Goal: Transaction & Acquisition: Obtain resource

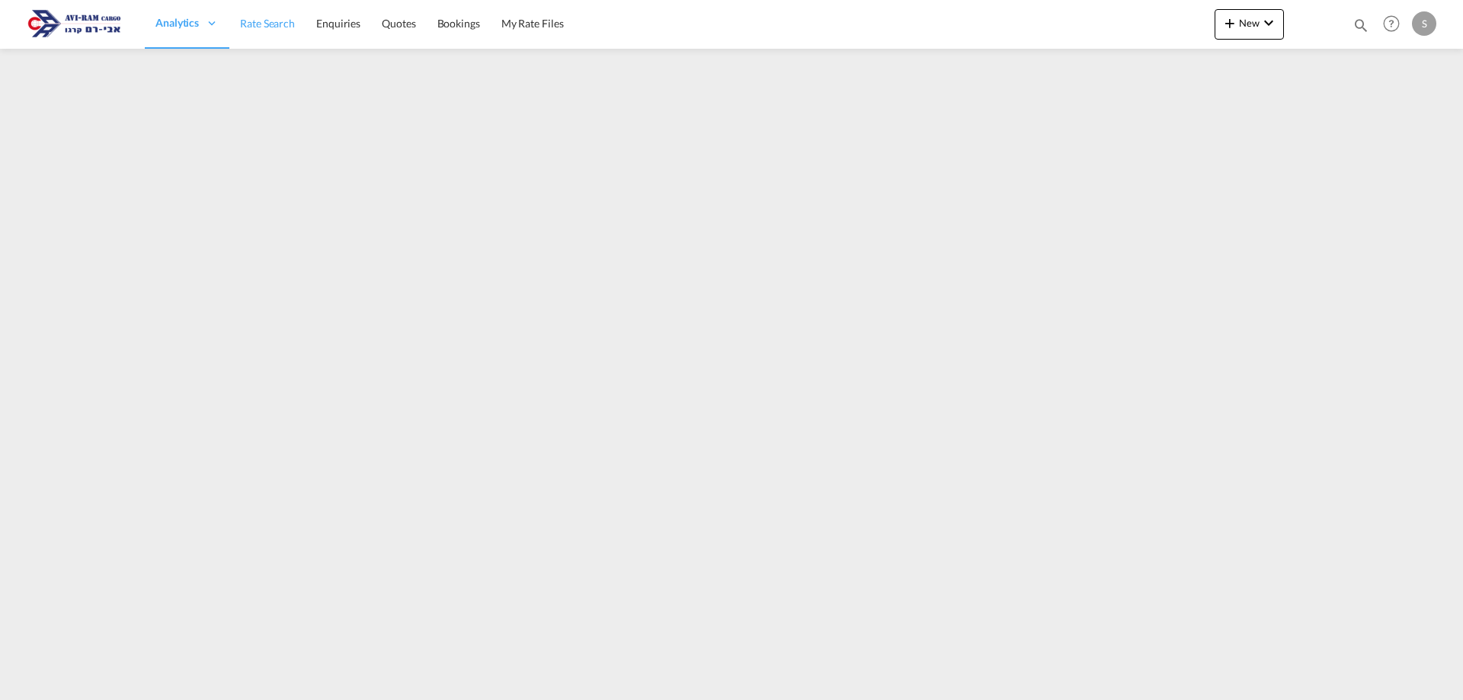
click at [264, 31] on link "Rate Search" at bounding box center [267, 24] width 76 height 50
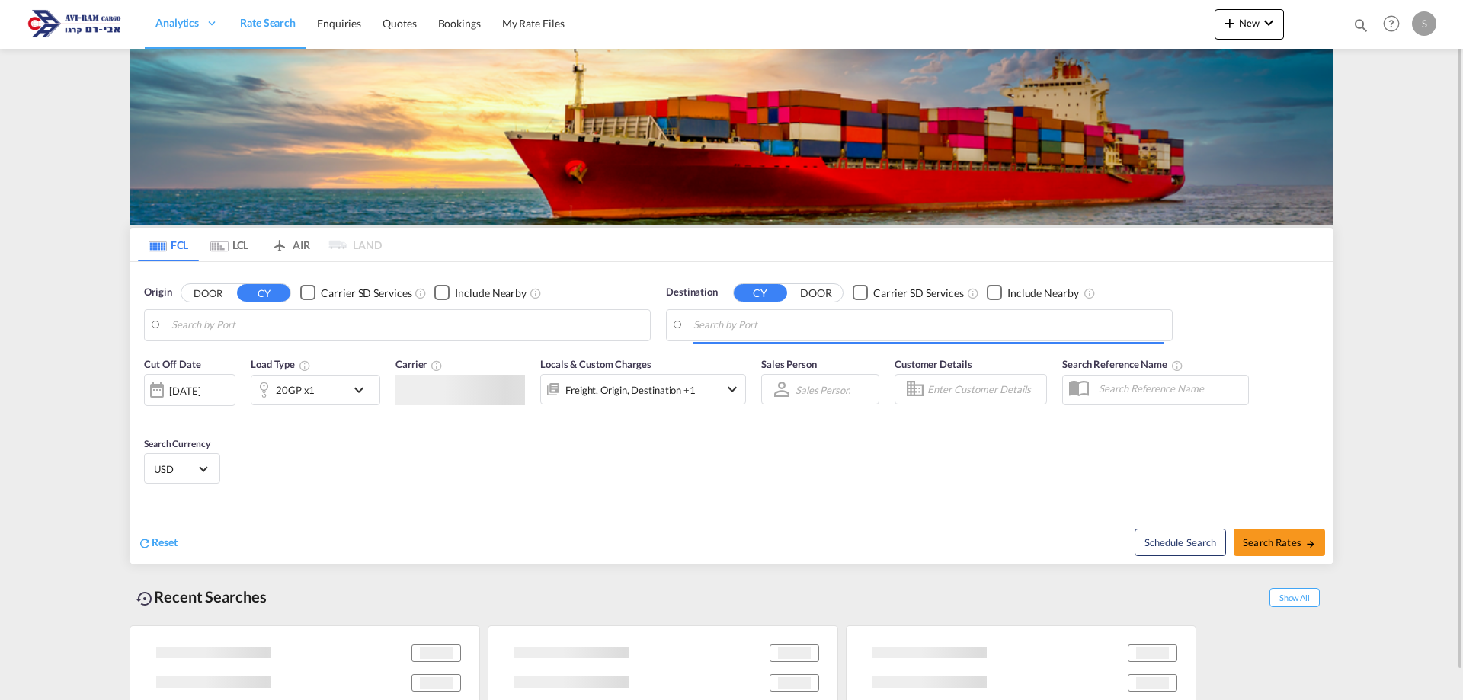
click at [238, 242] on md-tab-item "LCL" at bounding box center [229, 245] width 61 height 34
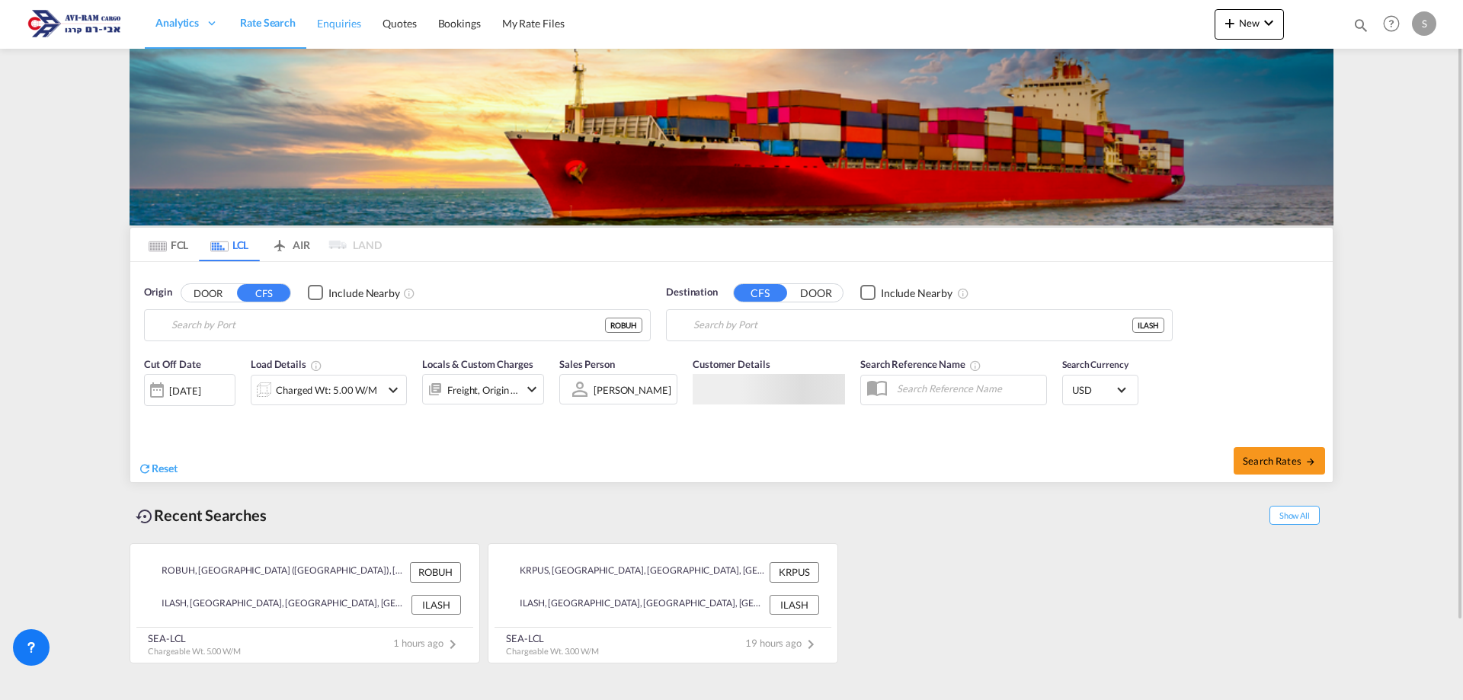
type input "[GEOGRAPHIC_DATA] ([GEOGRAPHIC_DATA]), ROBUH"
type input "Ashdod, ILASH"
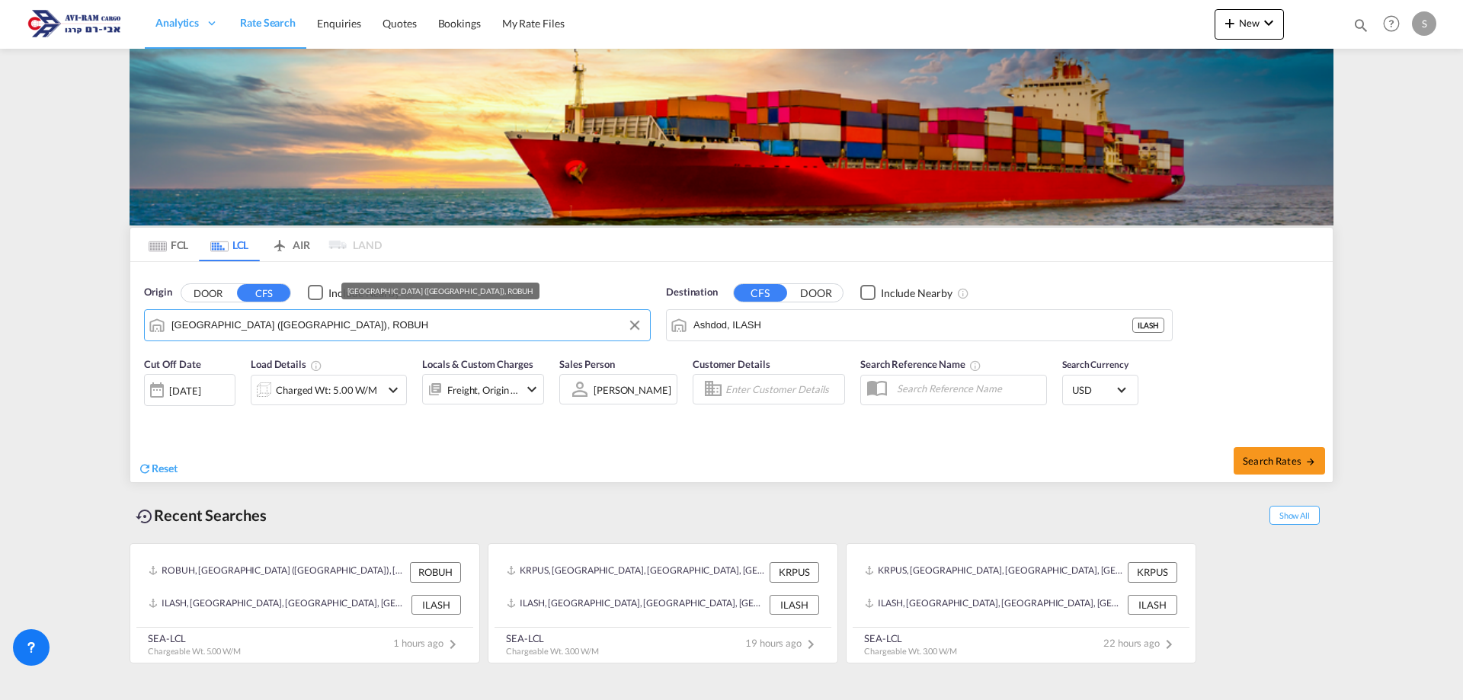
click at [189, 325] on input "[GEOGRAPHIC_DATA] ([GEOGRAPHIC_DATA]), ROBUH" at bounding box center [406, 325] width 471 height 23
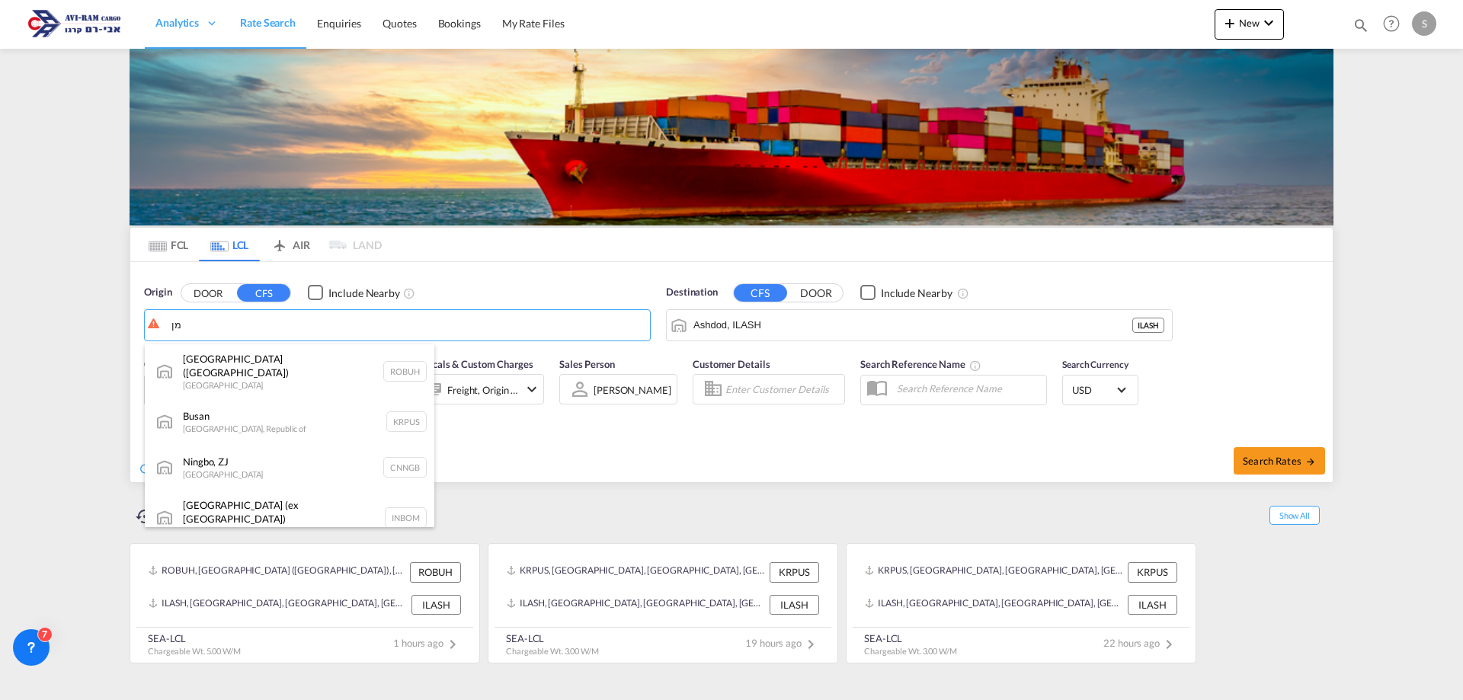
type input "מ"
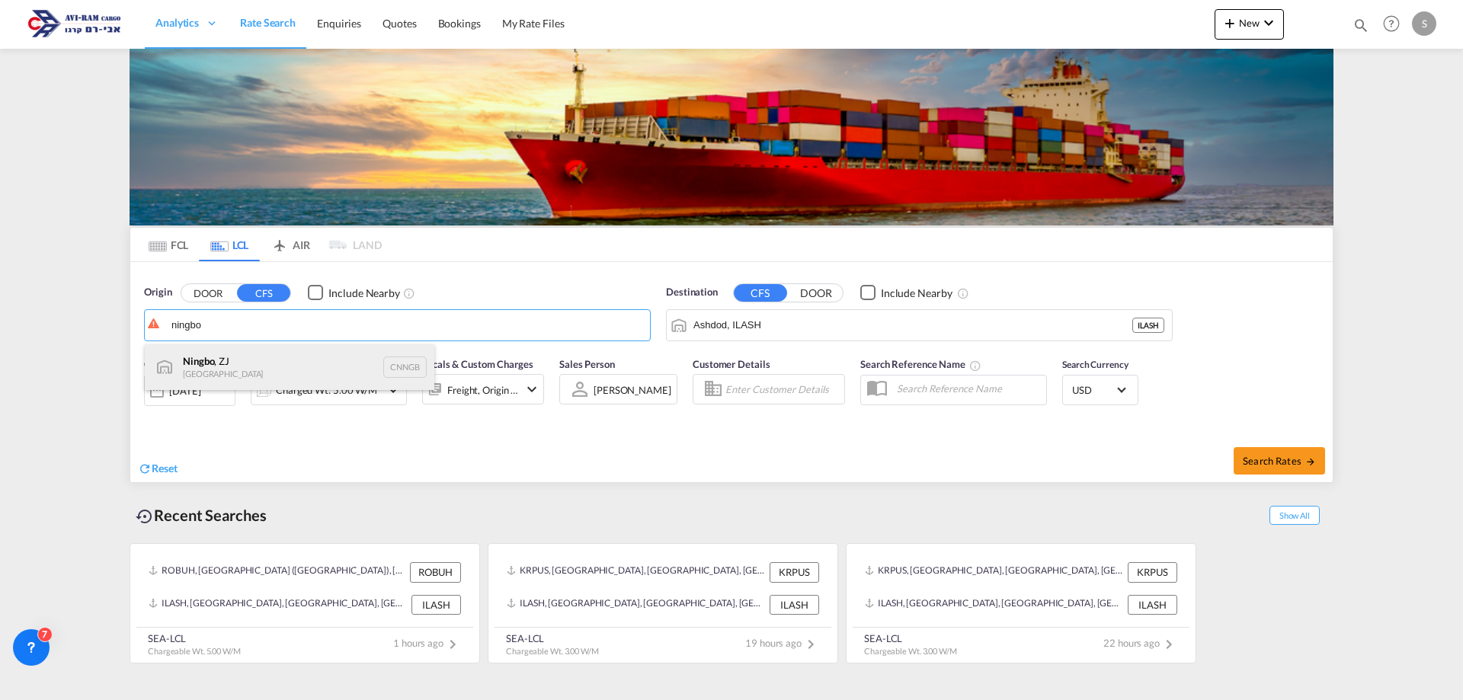
click at [227, 366] on div "Ningbo , ZJ China CNNGB" at bounding box center [290, 367] width 290 height 46
type input "Ningbo, ZJ, CNNGB"
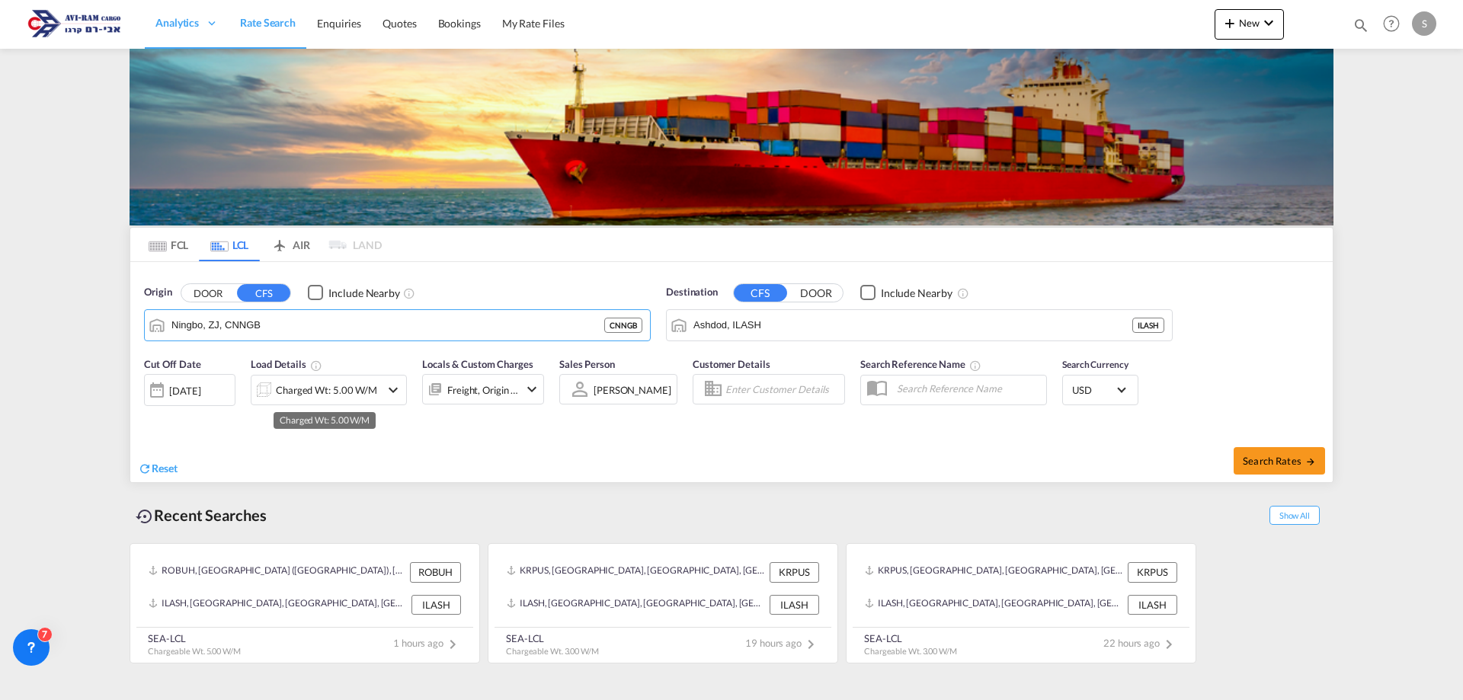
click at [300, 389] on div "Charged Wt: 5.00 W/M" at bounding box center [326, 389] width 101 height 21
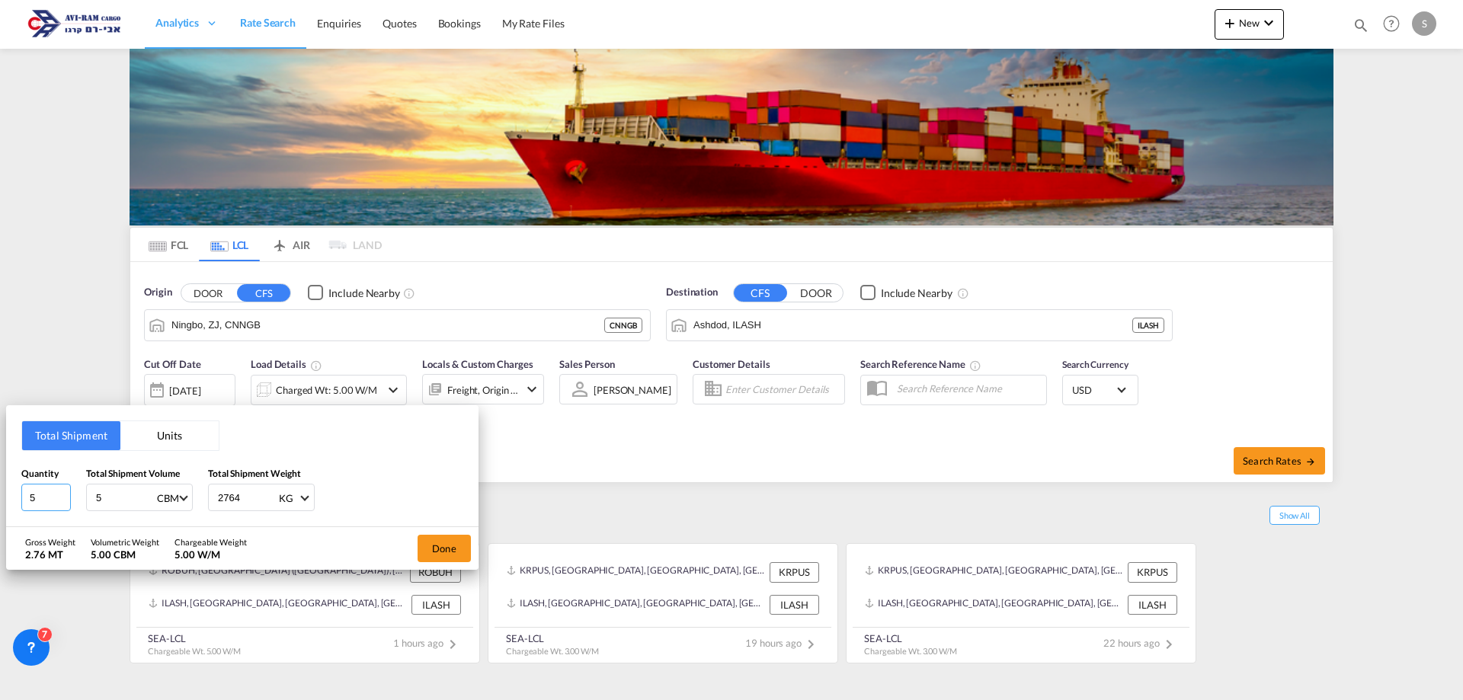
drag, startPoint x: 35, startPoint y: 498, endPoint x: 21, endPoint y: 503, distance: 14.5
click at [19, 503] on div "Total Shipment Units Quantity 5 Total Shipment Volume 5 CBM CBM CFT Total Shipm…" at bounding box center [242, 466] width 472 height 122
type input "8"
type input "11"
type input "8.9"
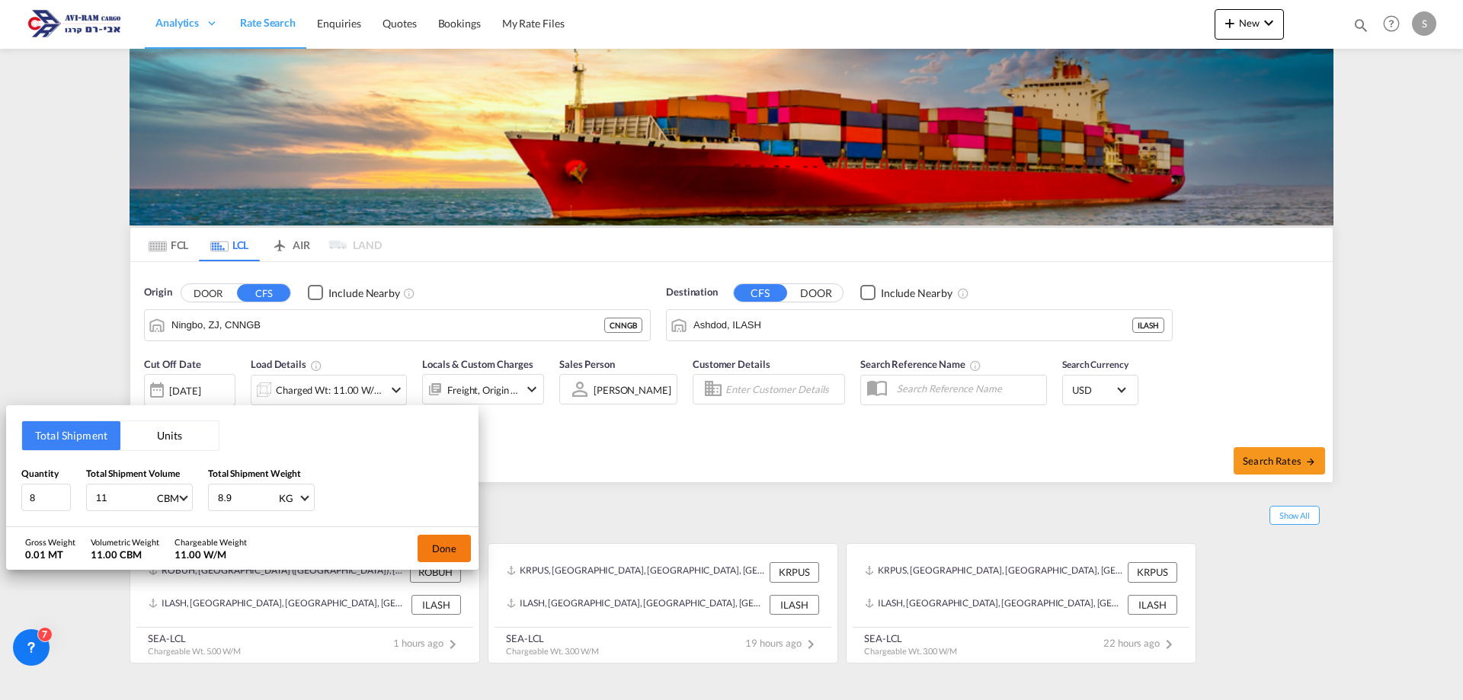
click at [444, 539] on button "Done" at bounding box center [443, 548] width 53 height 27
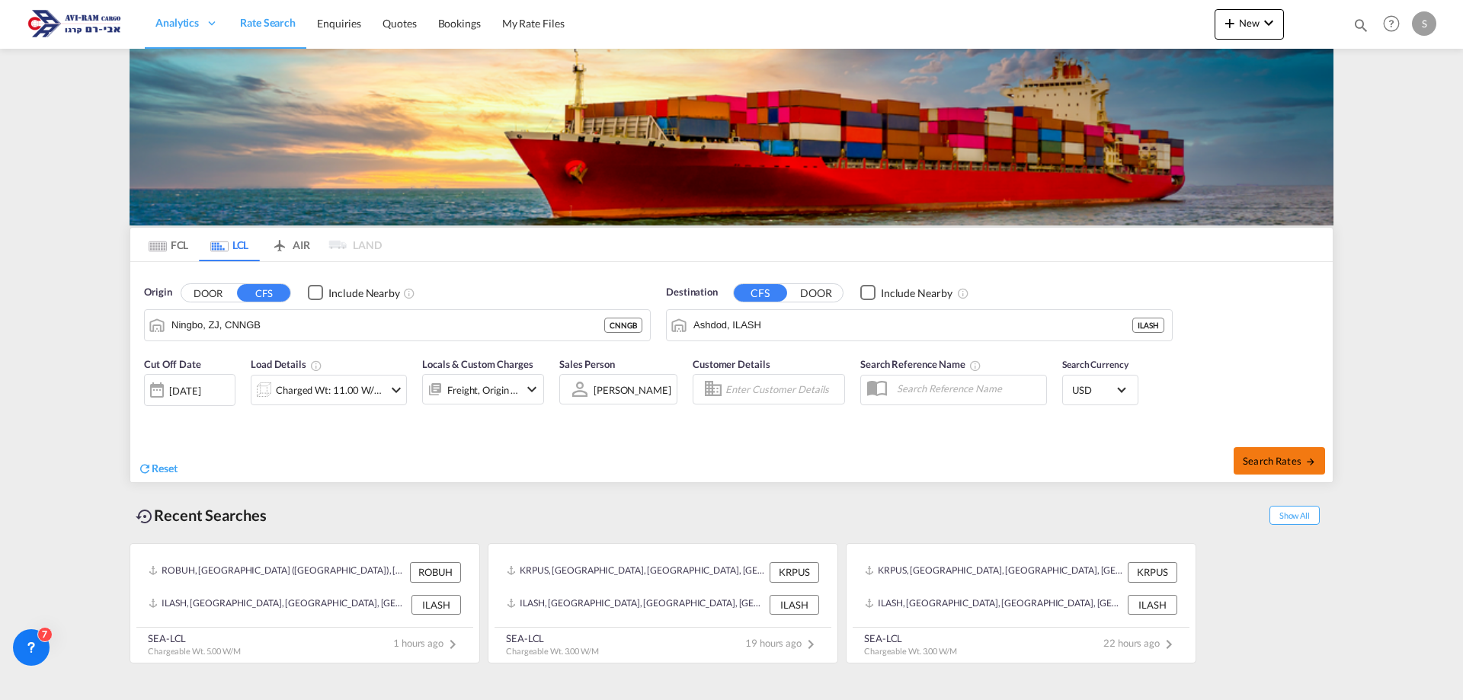
click at [1265, 469] on button "Search Rates" at bounding box center [1278, 460] width 91 height 27
type input "CNNGB to ILASH / [DATE]"
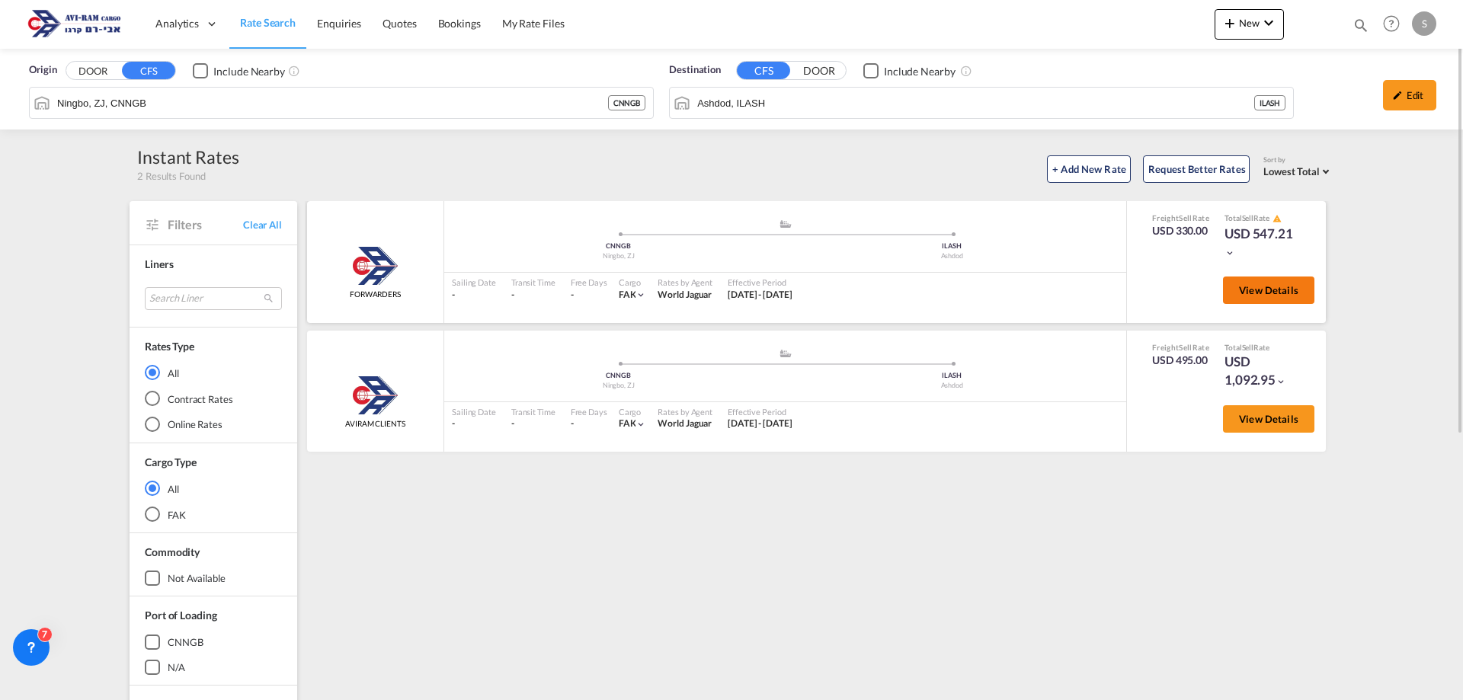
click at [1252, 286] on span "View Details" at bounding box center [1268, 290] width 59 height 12
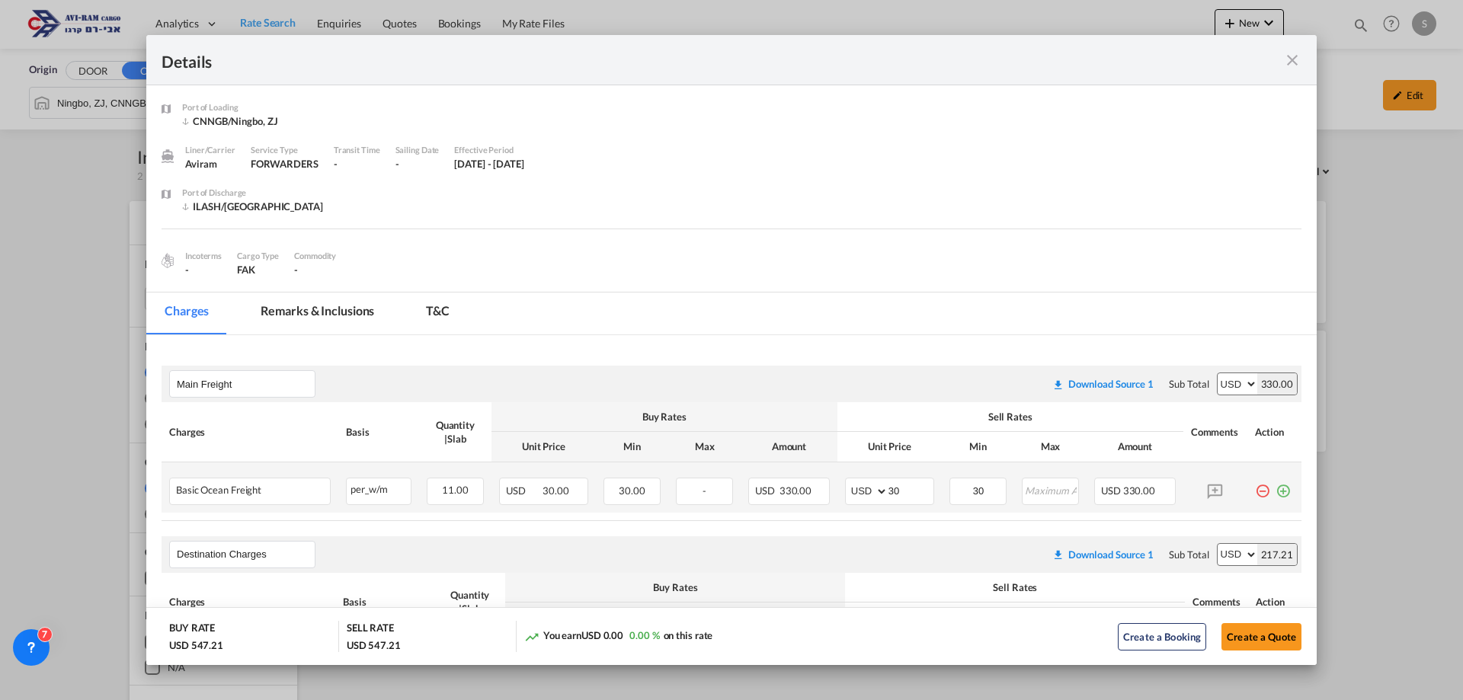
scroll to position [152, 0]
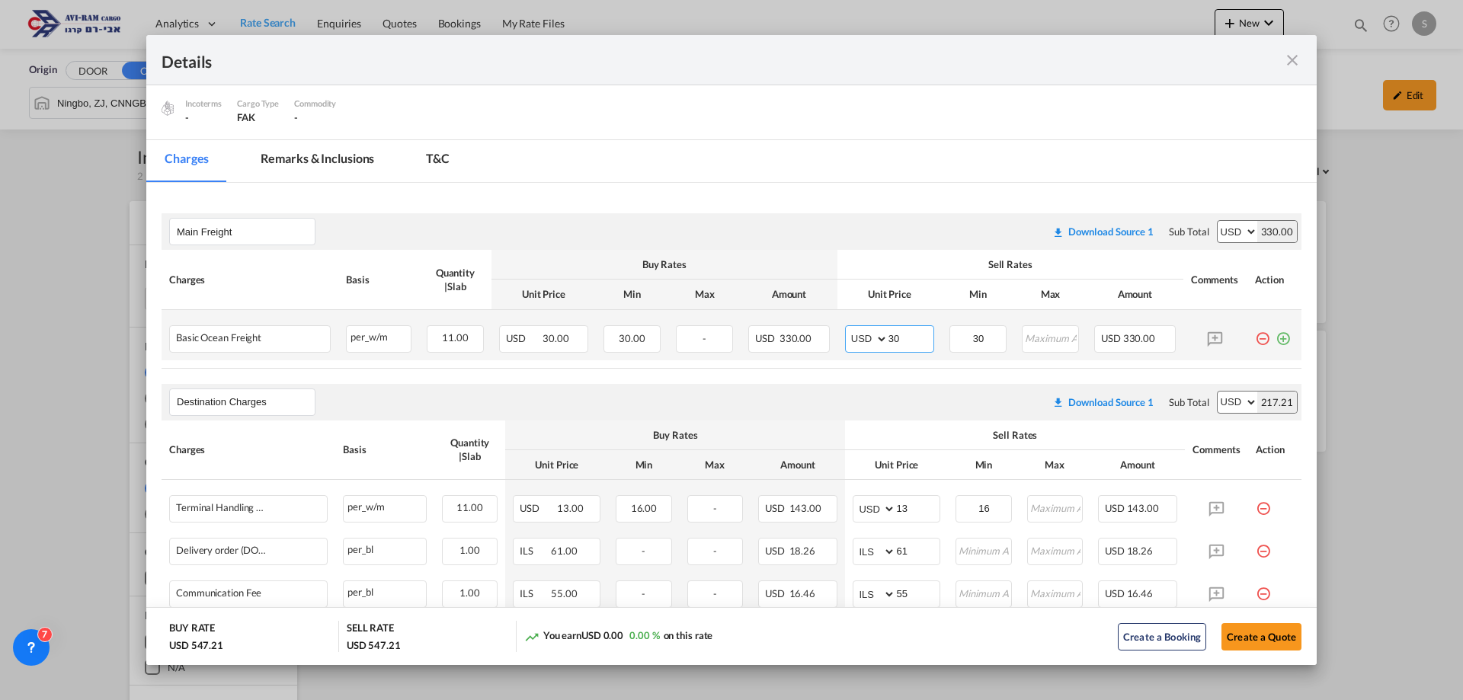
drag, startPoint x: 893, startPoint y: 332, endPoint x: 858, endPoint y: 339, distance: 35.7
click at [858, 339] on md-input-container "AED AFN ALL AMD ANG AOA ARS AUD AWG AZN BAM BBD BDT BGN BHD BIF BMD BND BOB BRL…" at bounding box center [889, 338] width 89 height 27
type input "35"
type input "16"
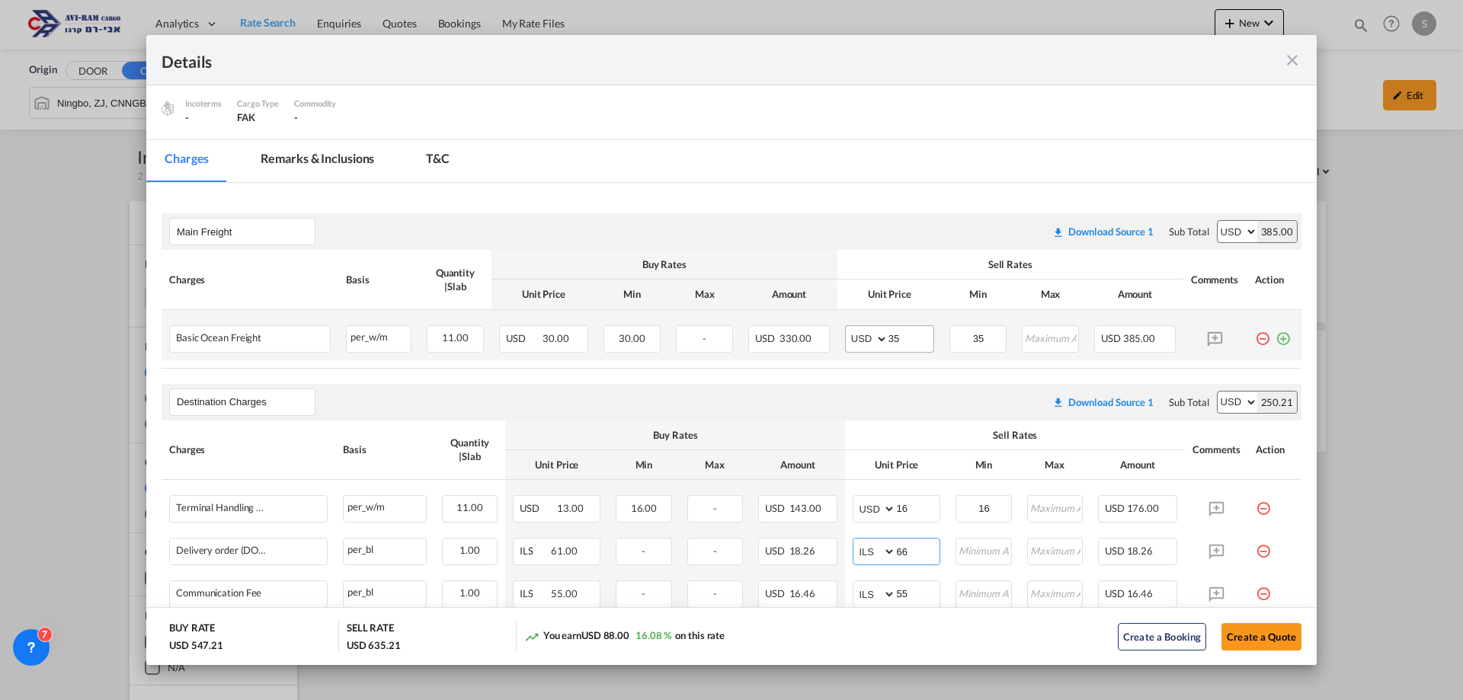
type input "66"
drag, startPoint x: 911, startPoint y: 545, endPoint x: 874, endPoint y: 536, distance: 38.6
click at [874, 536] on td "AED AFN ALL AMD ANG AOA ARS AUD AWG AZN BAM BBD BDT BGN BHD BIF BMD BND [PERSON…" at bounding box center [896, 551] width 103 height 43
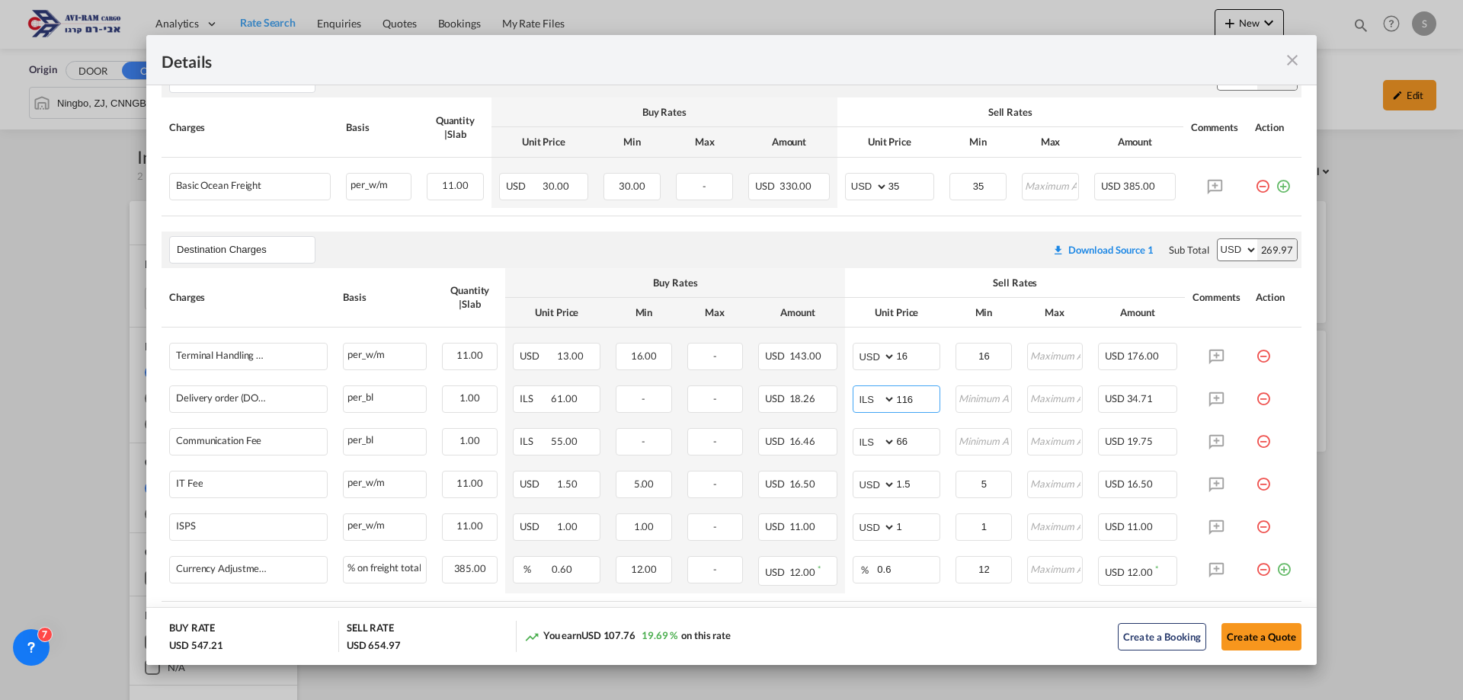
scroll to position [389, 0]
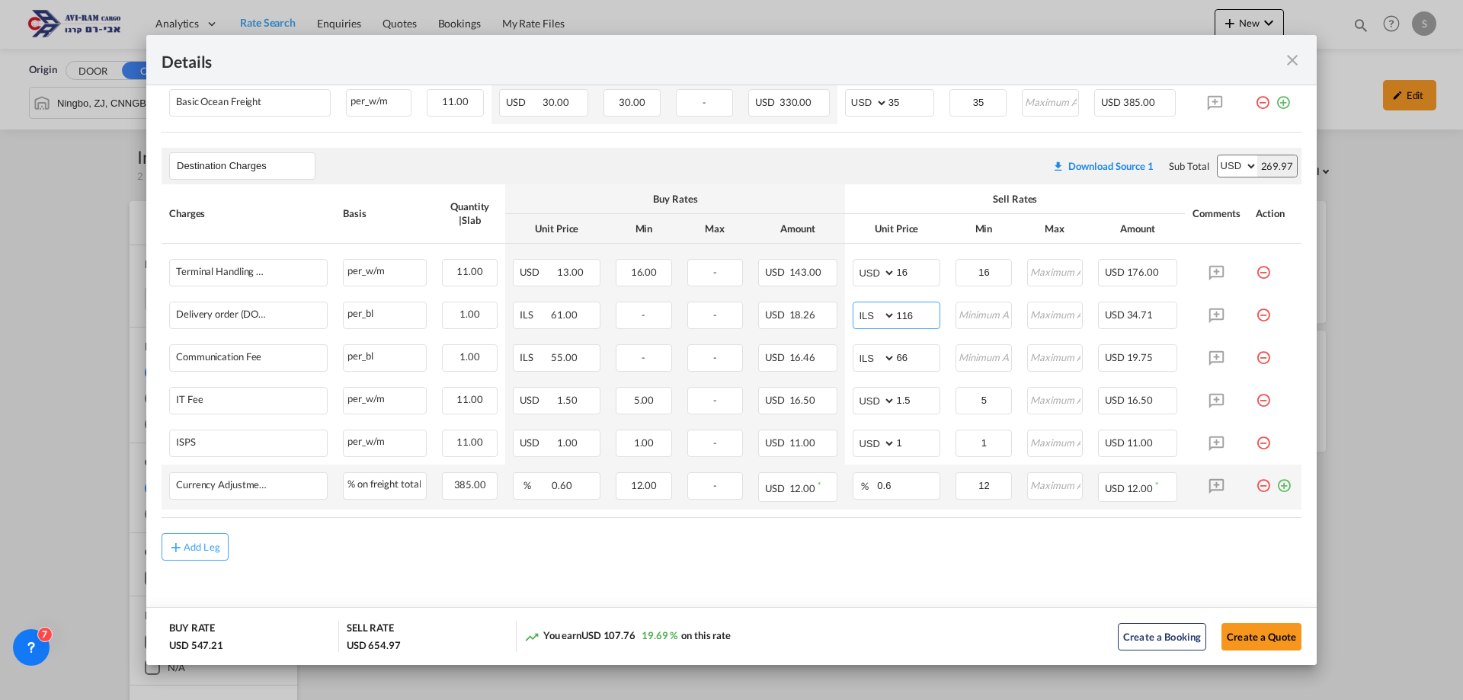
type input "116"
click at [1276, 488] on md-icon "icon-plus-circle-outline green-400-fg" at bounding box center [1283, 479] width 15 height 15
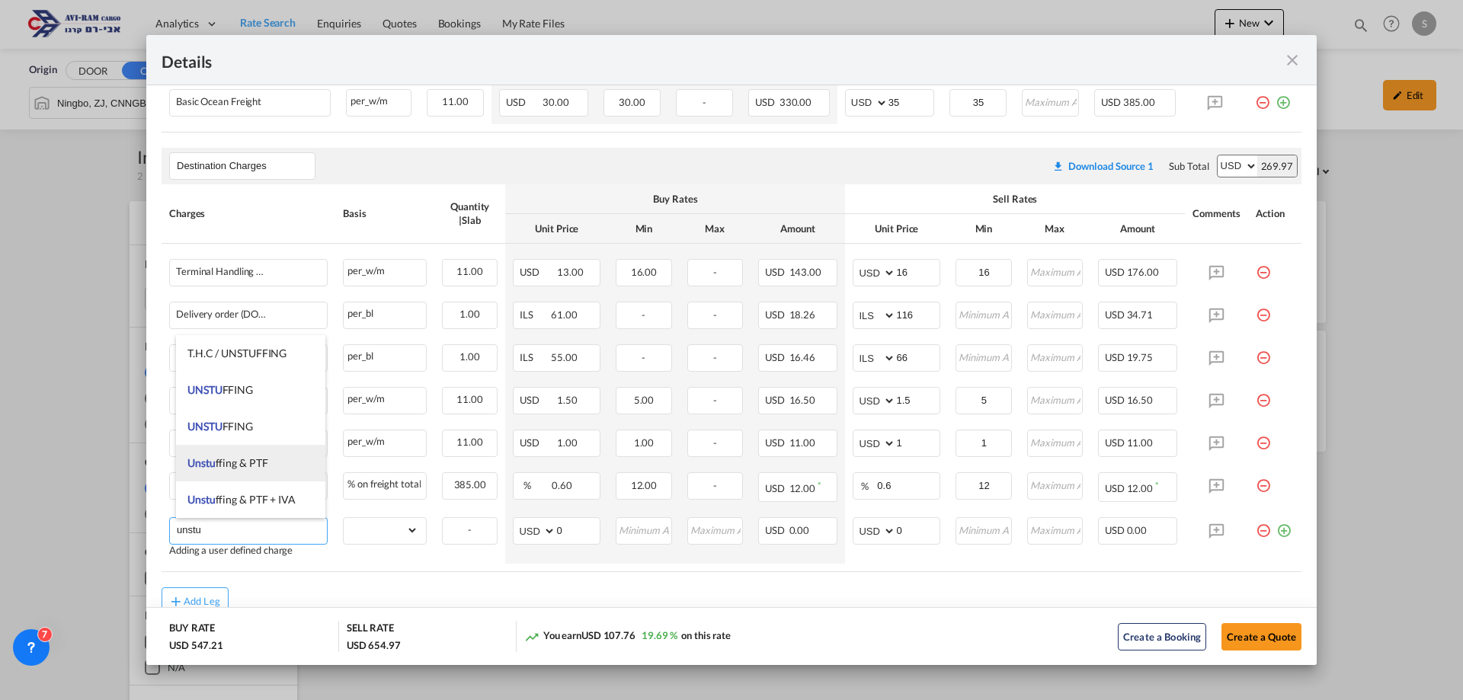
click at [239, 393] on span "UNSTU FFING" at bounding box center [220, 389] width 66 height 13
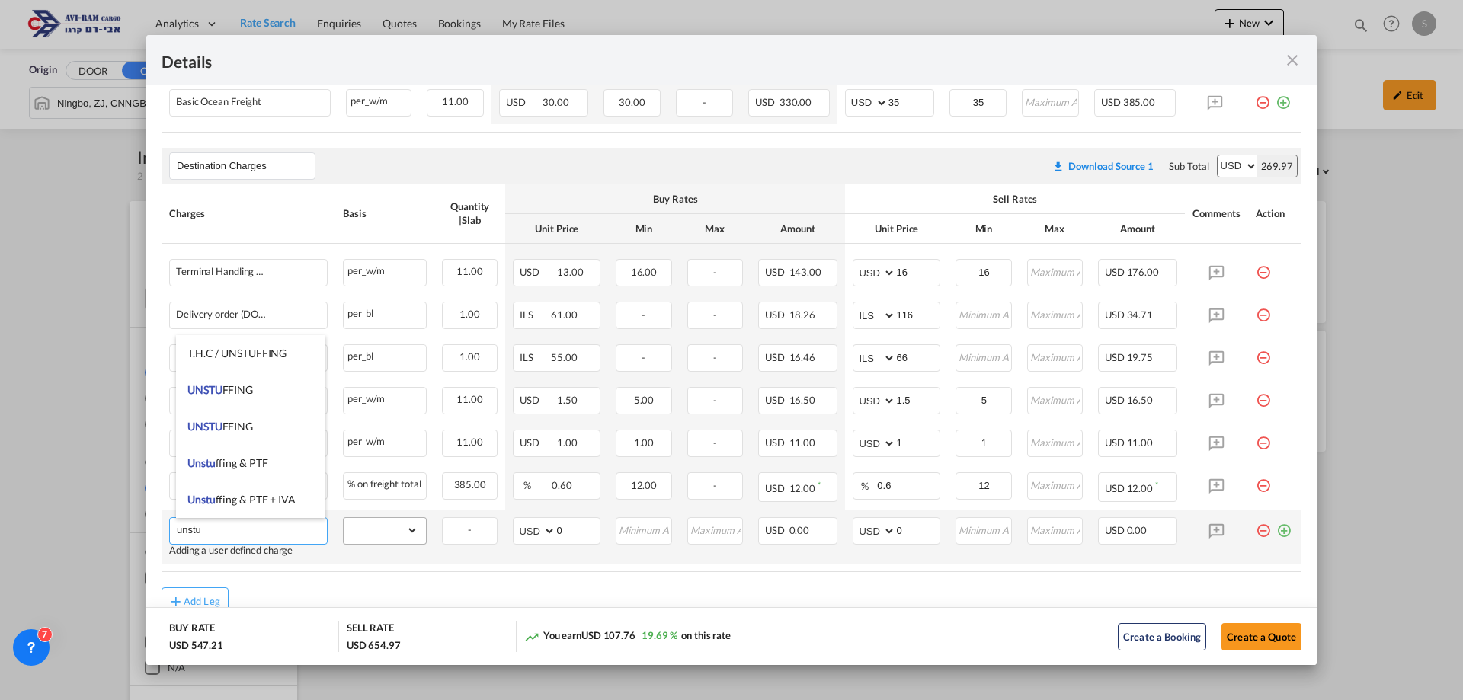
type input "UNSTUFFING"
click at [390, 529] on select "gross_weight volumetric_weight per_shipment per_bl per_km per_hawb per_kg flat …" at bounding box center [381, 530] width 75 height 24
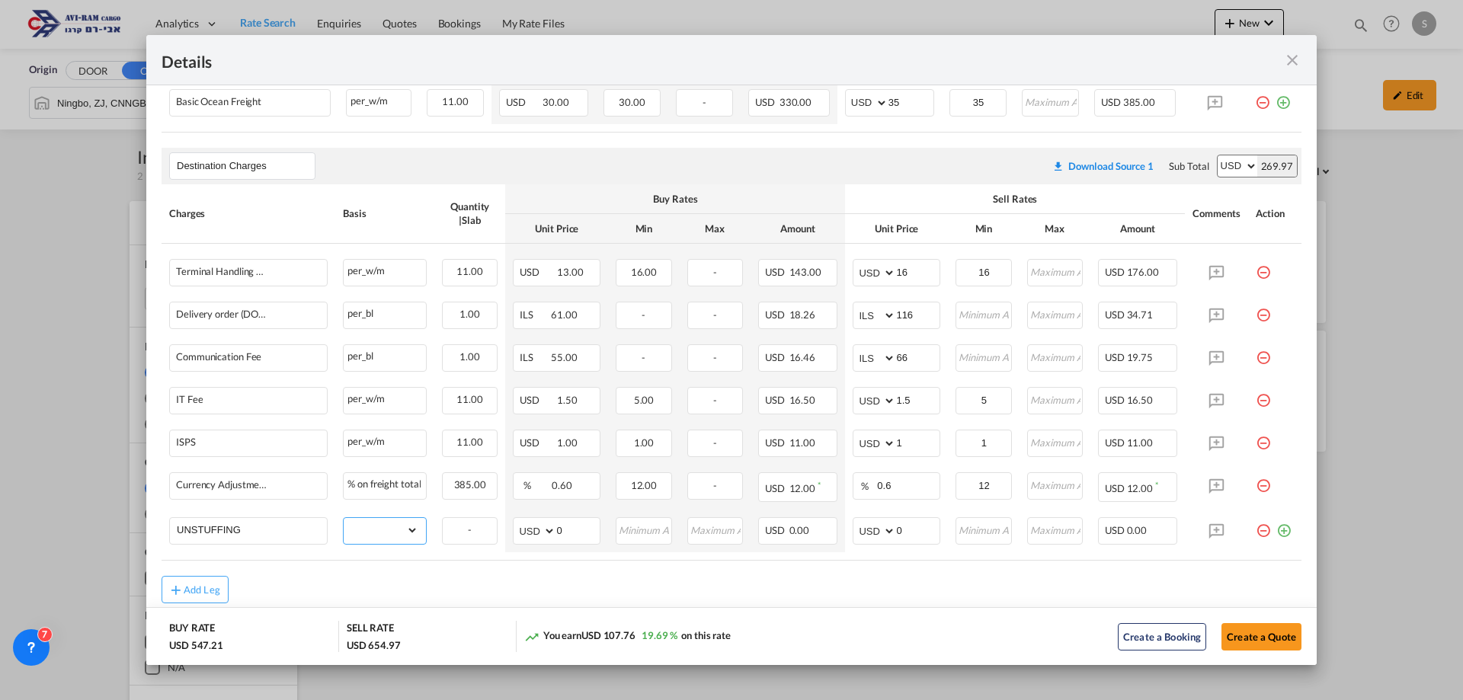
select select "per_ton"
click at [344, 518] on select "gross_weight volumetric_weight per_shipment per_bl per_km per_hawb per_kg flat …" at bounding box center [381, 530] width 75 height 24
drag, startPoint x: 915, startPoint y: 536, endPoint x: 830, endPoint y: 536, distance: 85.3
click at [853, 533] on md-input-container "AED AFN ALL AMD ANG AOA ARS AUD AWG AZN BAM BBD BDT BGN BHD BIF BMD BND BOB BRL…" at bounding box center [897, 530] width 88 height 27
type input "11.6"
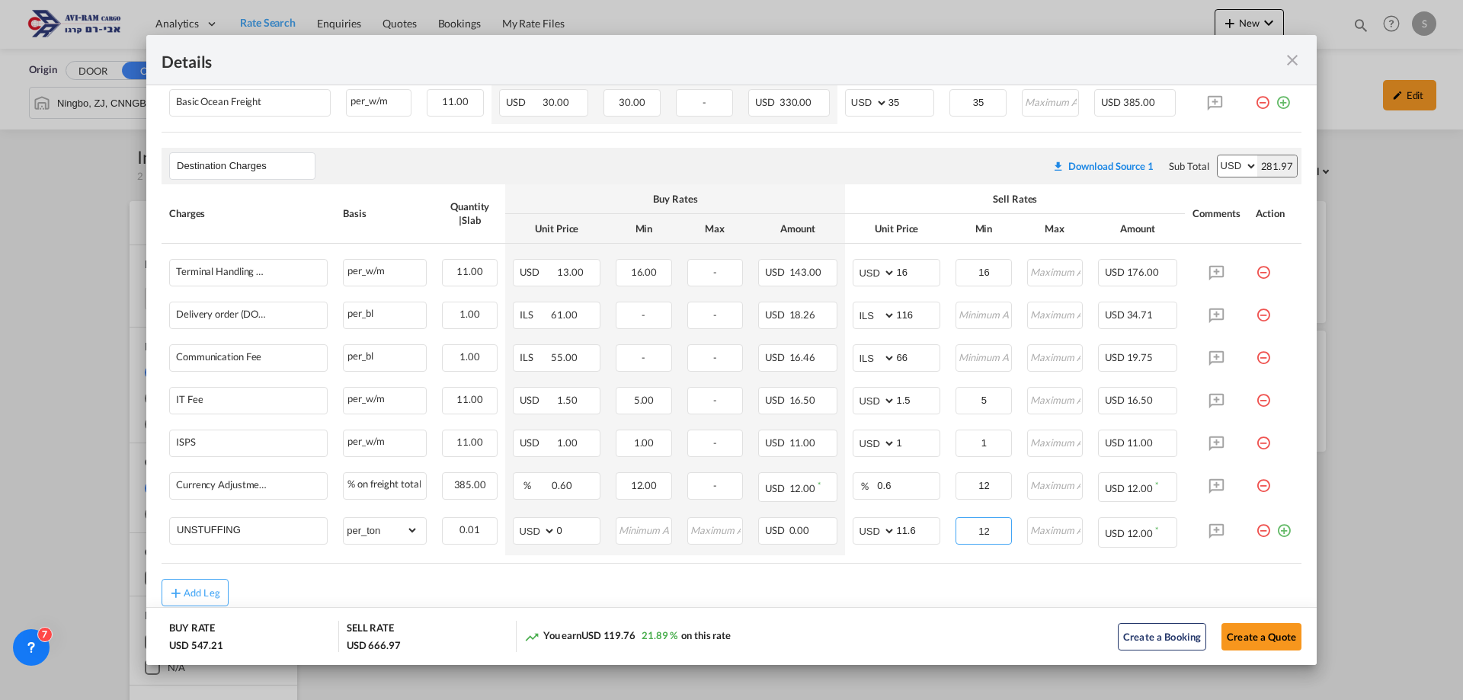
type input "12"
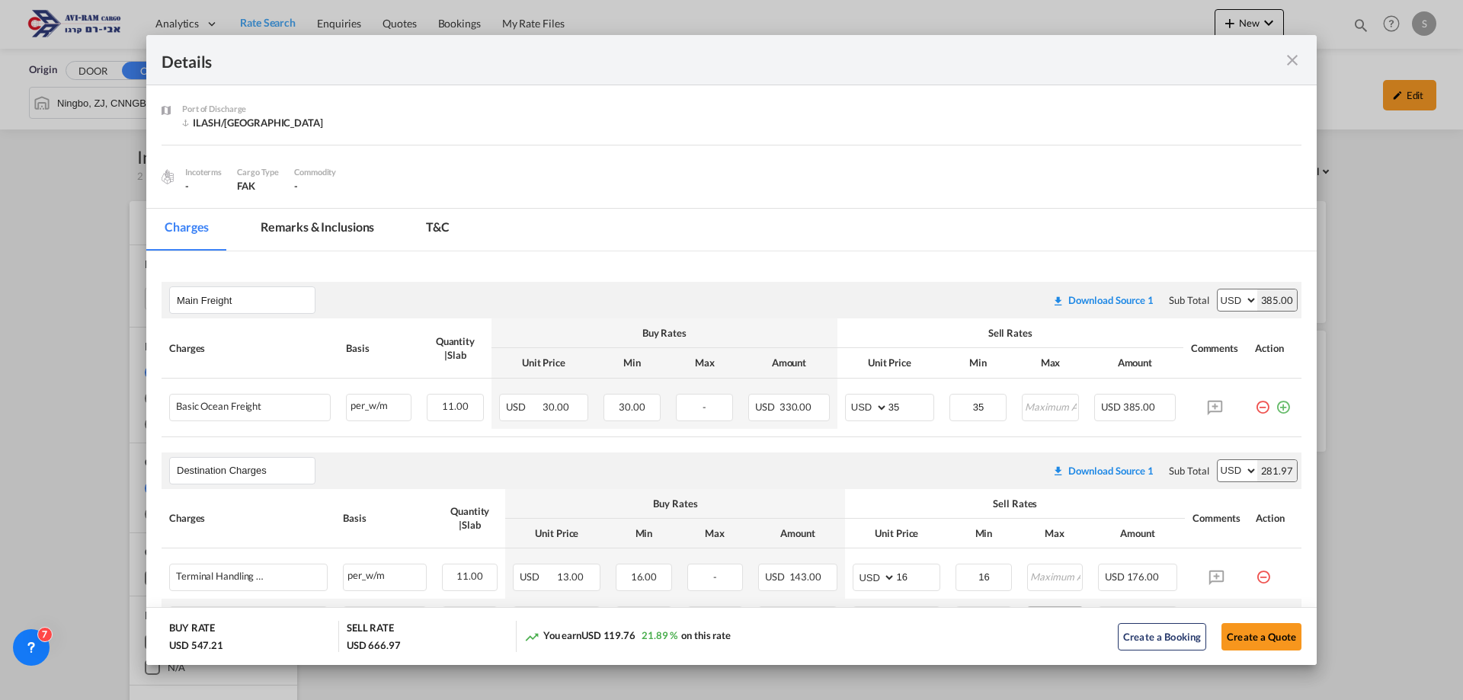
scroll to position [312, 0]
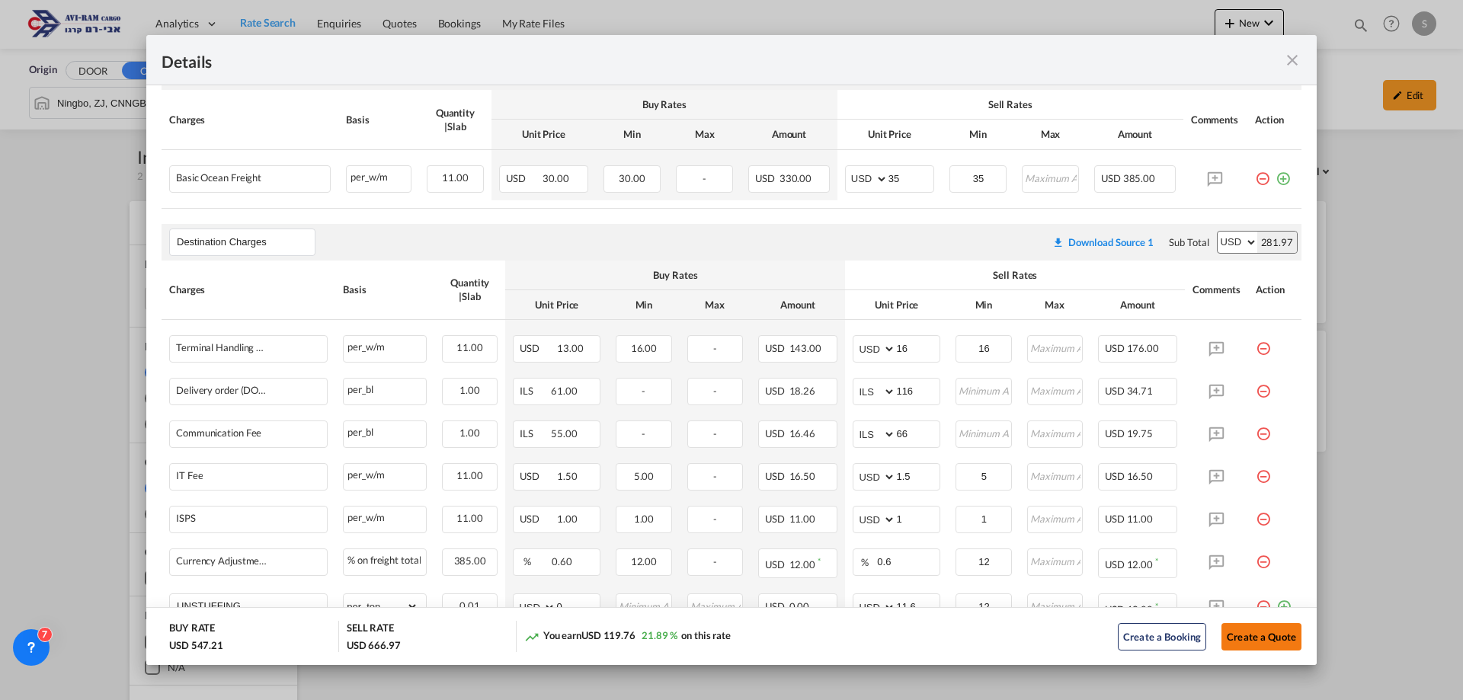
click at [1243, 631] on button "Create a Quote" at bounding box center [1261, 636] width 80 height 27
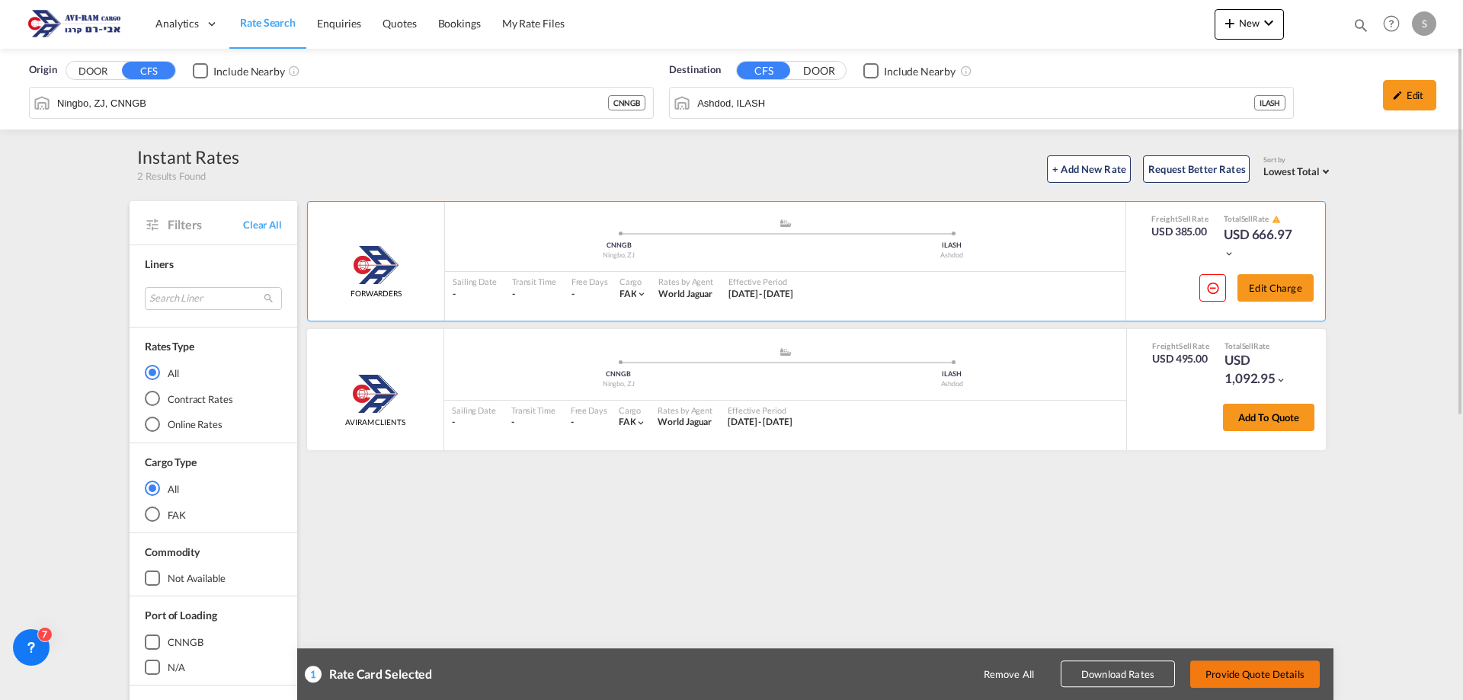
click at [1265, 673] on button "Provide Quote Details" at bounding box center [1255, 674] width 130 height 27
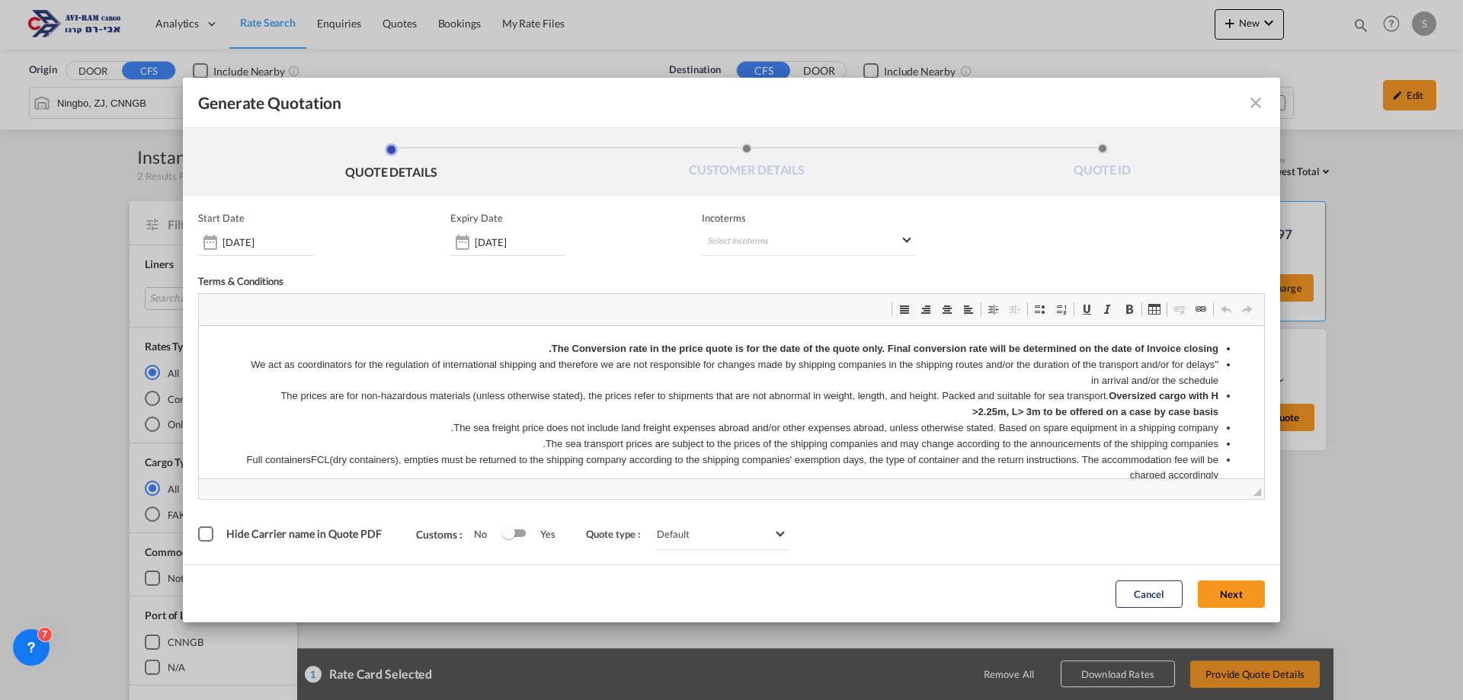
scroll to position [0, 0]
click at [742, 232] on md-select "Select Incoterms CPT - import Carrier Paid to CPT - export Carrier Paid to DPU …" at bounding box center [808, 242] width 213 height 27
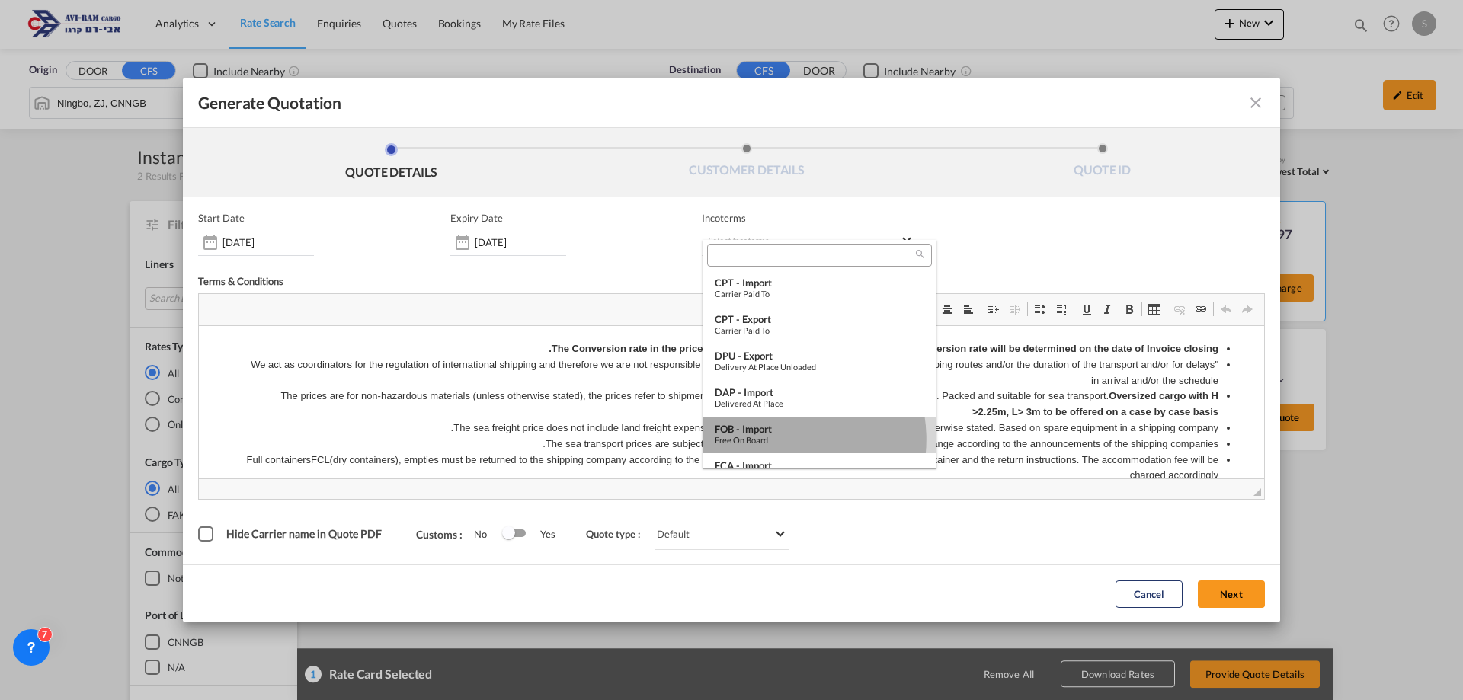
drag, startPoint x: 773, startPoint y: 439, endPoint x: 648, endPoint y: 130, distance: 333.2
click at [773, 439] on div "Free on Board" at bounding box center [820, 440] width 210 height 10
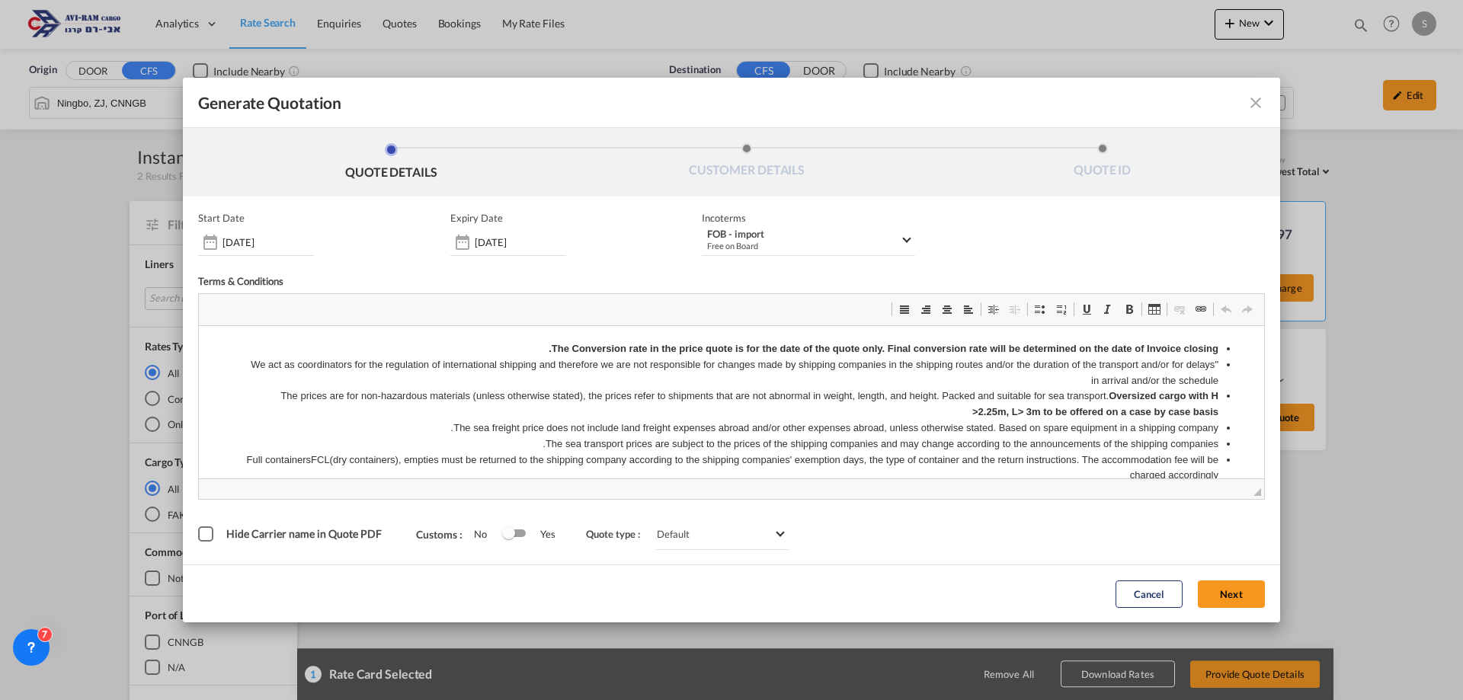
click at [1220, 597] on button "Next" at bounding box center [1231, 594] width 67 height 27
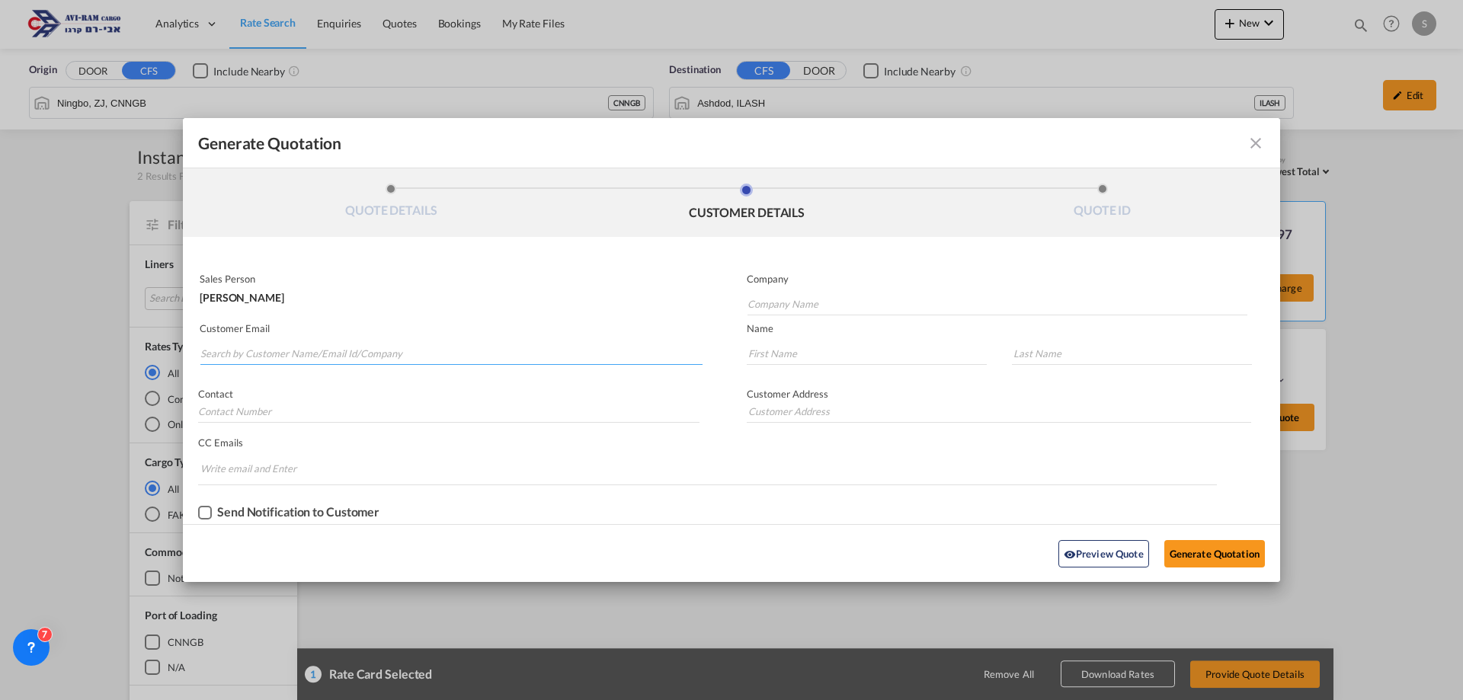
click at [336, 347] on input "Search by Customer Name/Email Id/Company" at bounding box center [451, 353] width 502 height 23
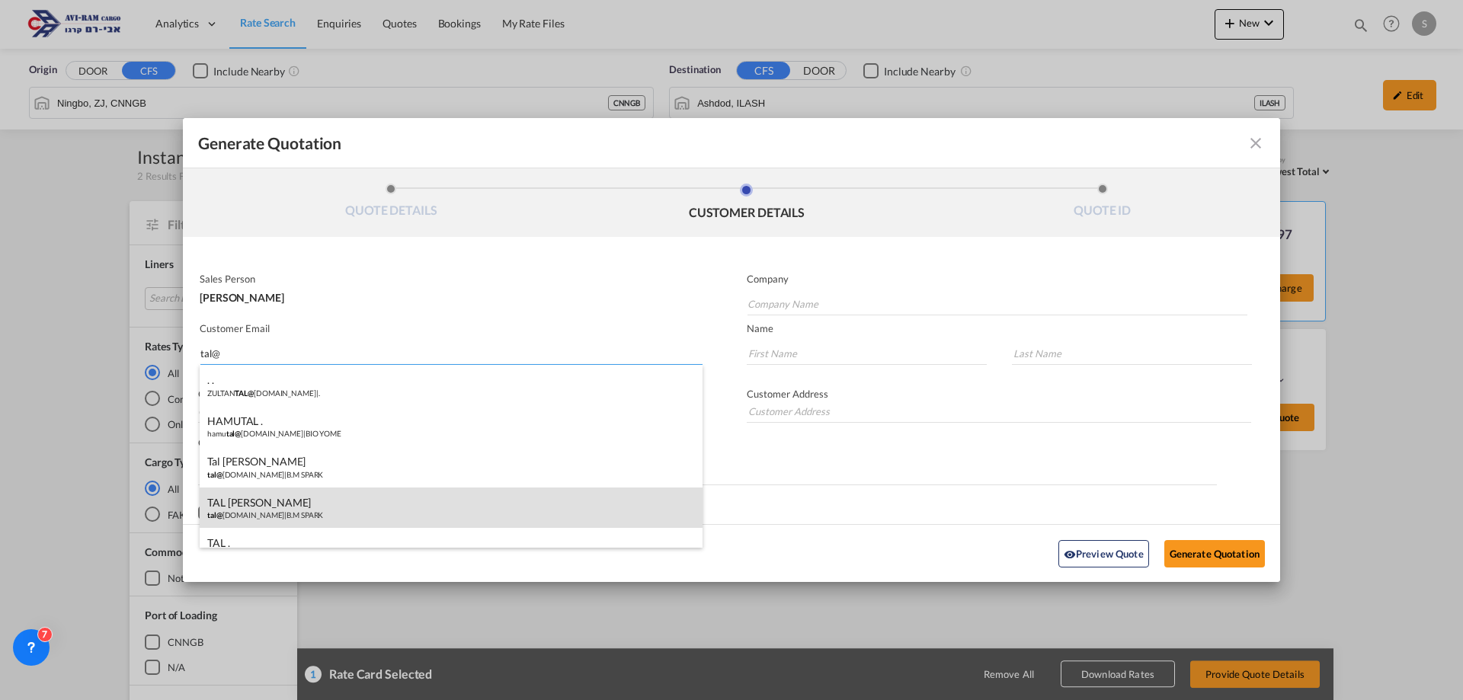
type input "tal@"
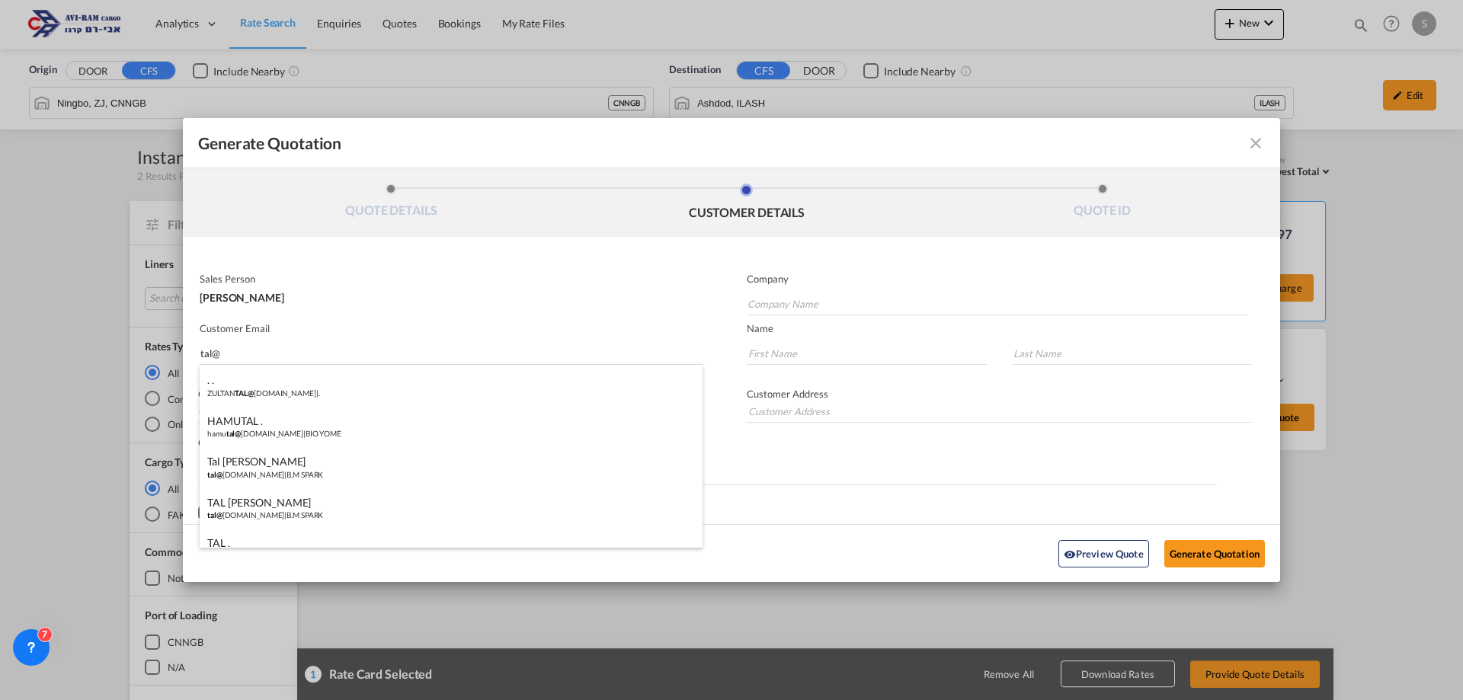
drag, startPoint x: 315, startPoint y: 499, endPoint x: 387, endPoint y: 507, distance: 72.8
click at [315, 499] on div "TAL [PERSON_NAME] tal@ [DOMAIN_NAME] | B.M SPARK" at bounding box center [451, 508] width 503 height 41
type input "B.M SPARK"
type input "[EMAIL_ADDRESS][DOMAIN_NAME]"
type input "TAL"
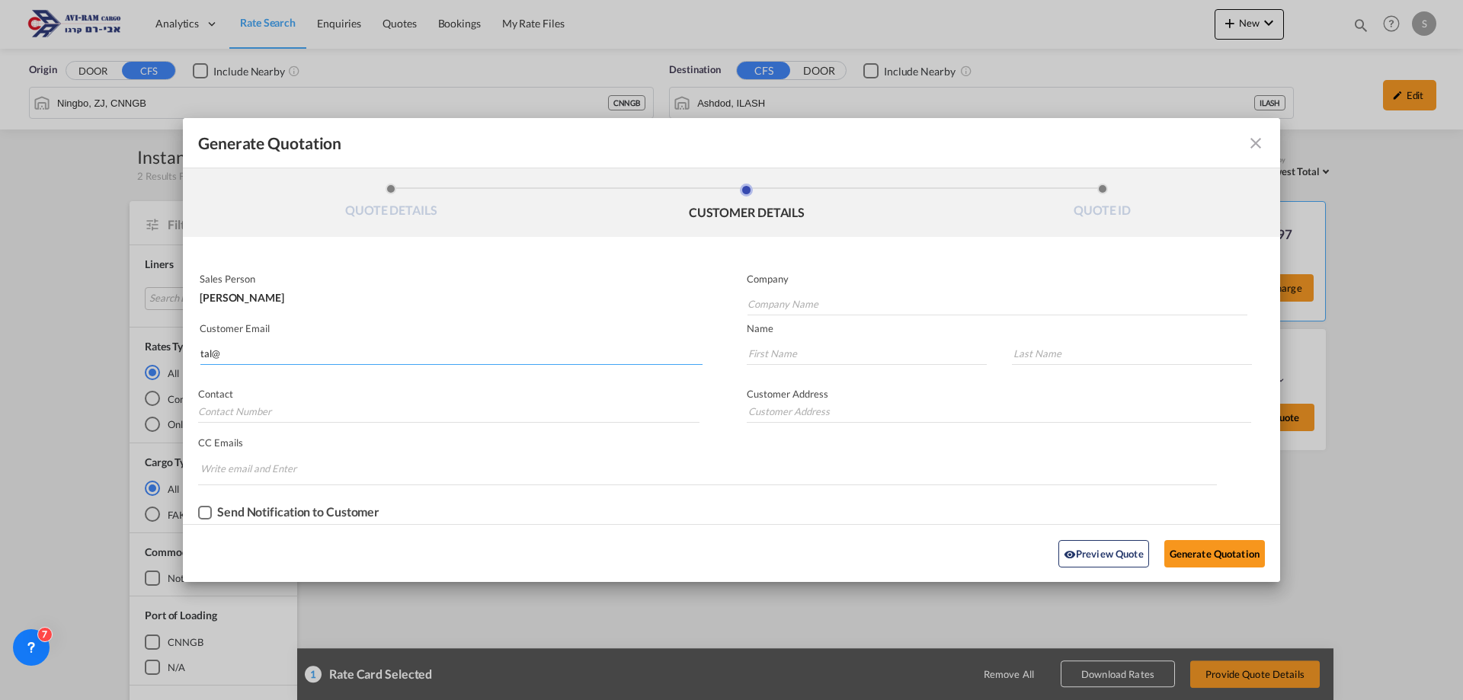
type input "[PERSON_NAME]"
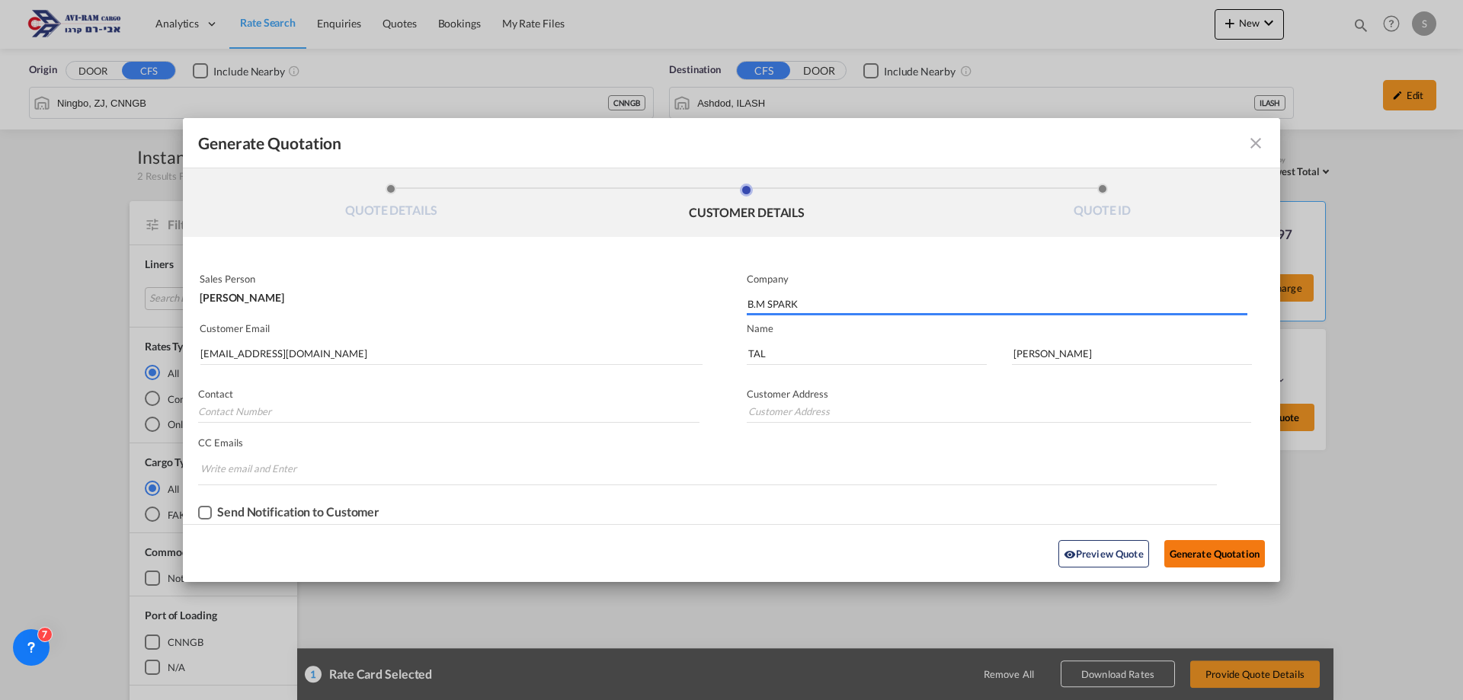
click at [1209, 549] on button "Generate Quotation" at bounding box center [1214, 553] width 101 height 27
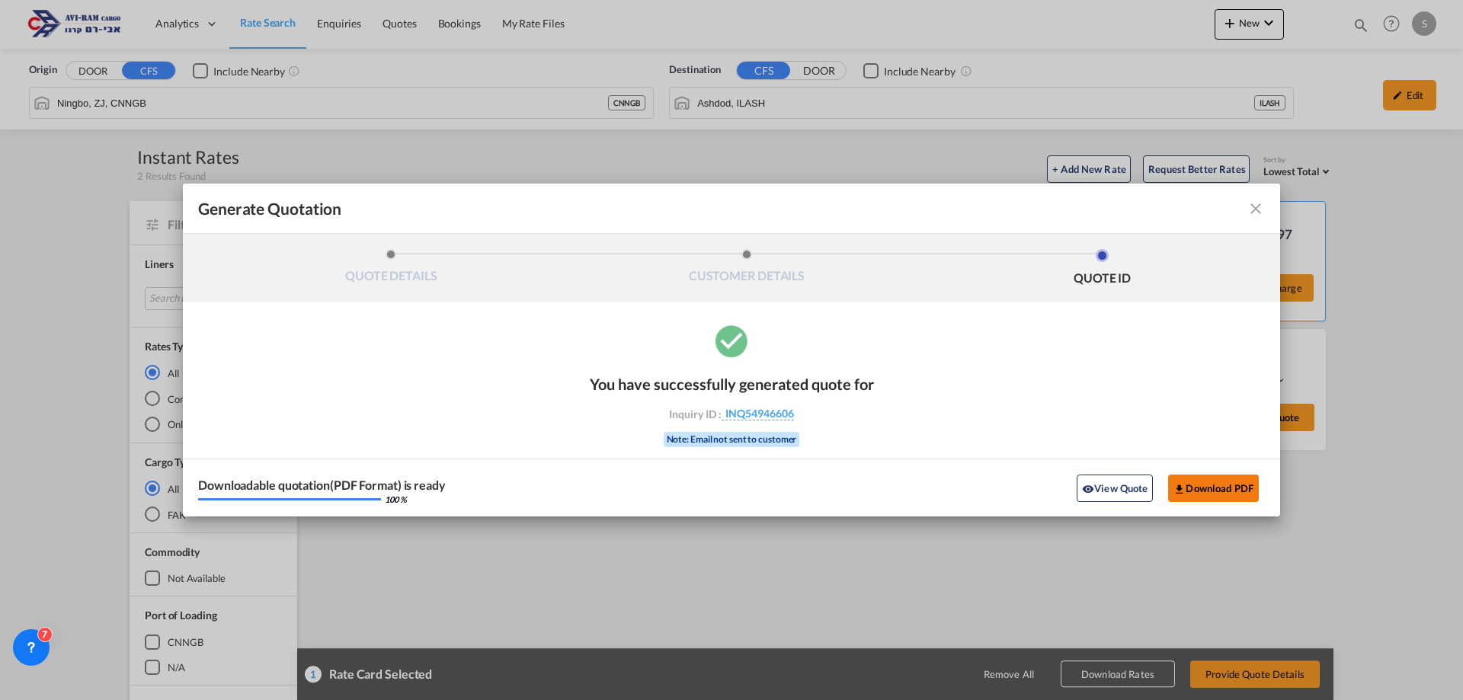
click at [1227, 481] on button "Download PDF" at bounding box center [1213, 488] width 91 height 27
